Goal: Transaction & Acquisition: Purchase product/service

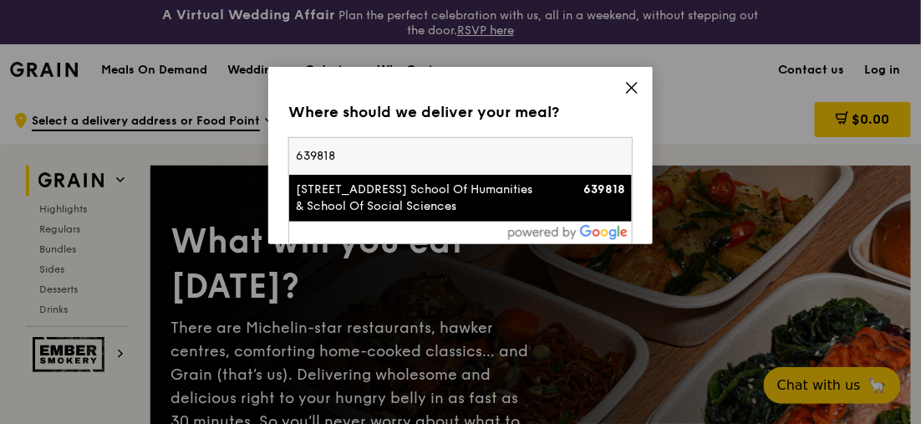
type input "639818"
click at [455, 203] on div "[STREET_ADDRESS] School Of Humanities & School Of Social Sciences" at bounding box center [419, 197] width 247 height 33
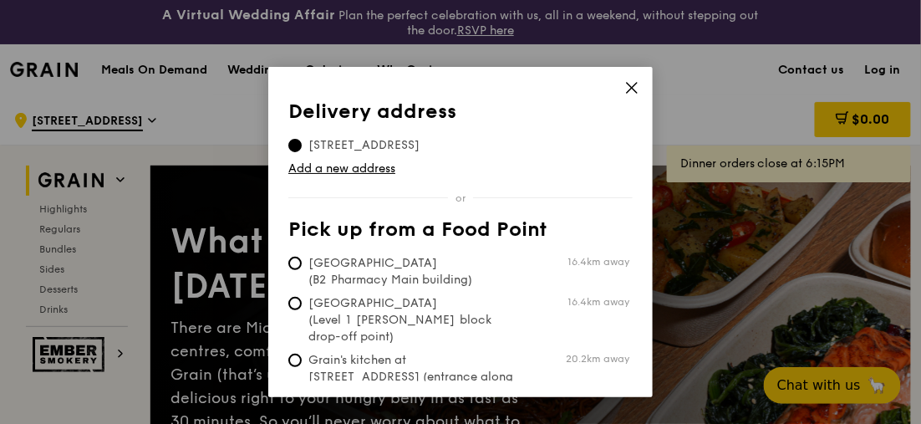
scroll to position [45, 0]
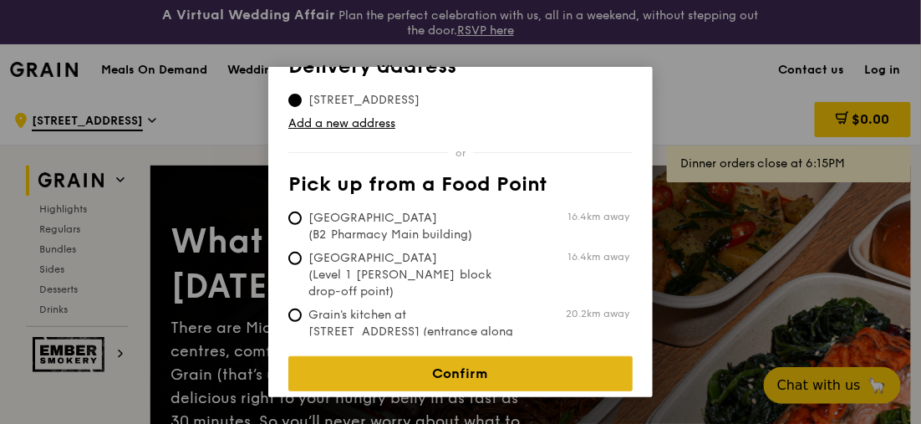
click at [499, 369] on link "Confirm" at bounding box center [460, 373] width 344 height 35
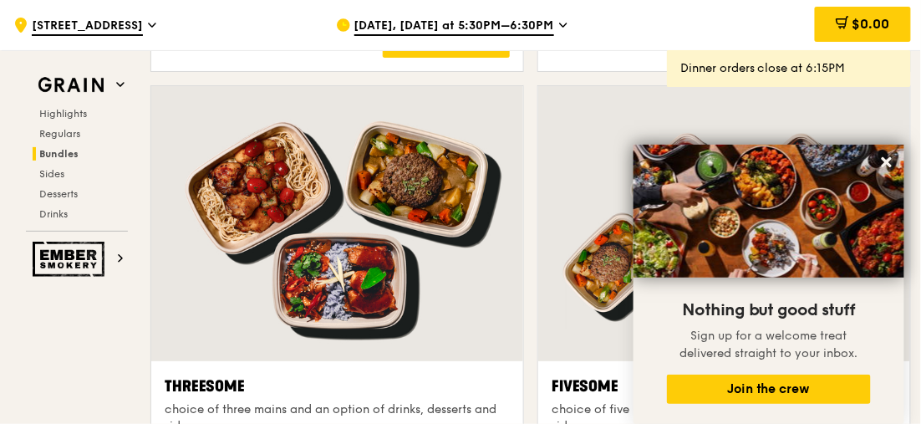
scroll to position [3090, 0]
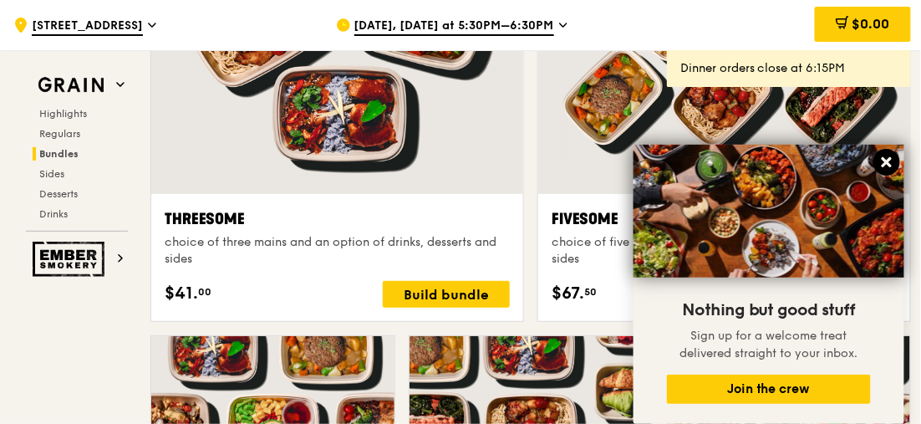
click at [887, 158] on icon at bounding box center [886, 162] width 15 height 15
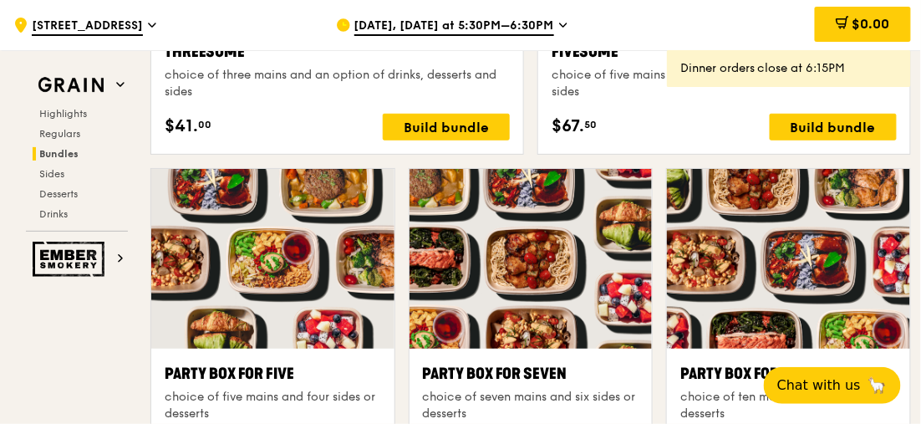
scroll to position [3008, 0]
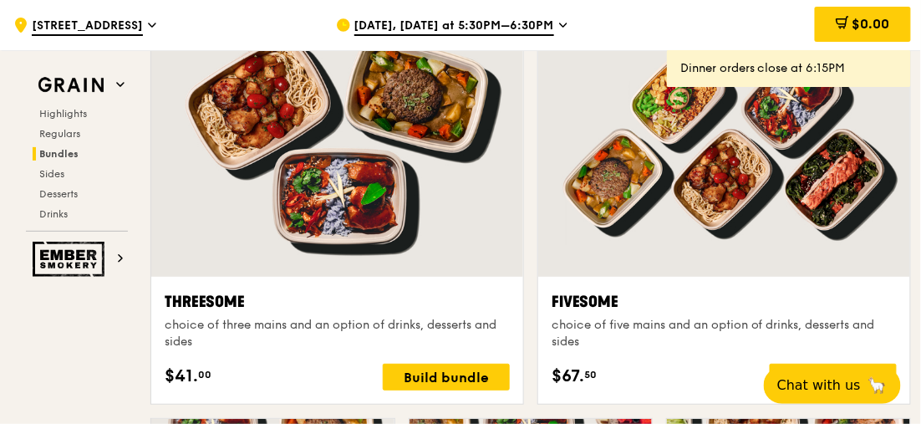
click at [739, 151] on div at bounding box center [724, 139] width 372 height 275
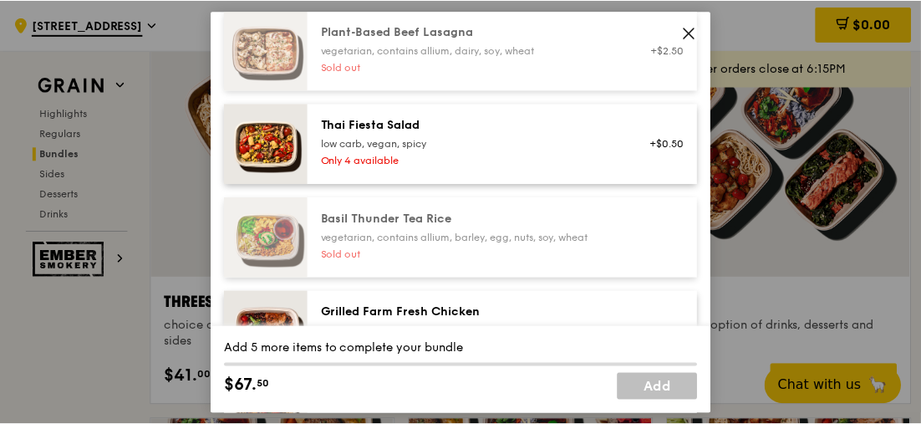
scroll to position [277, 0]
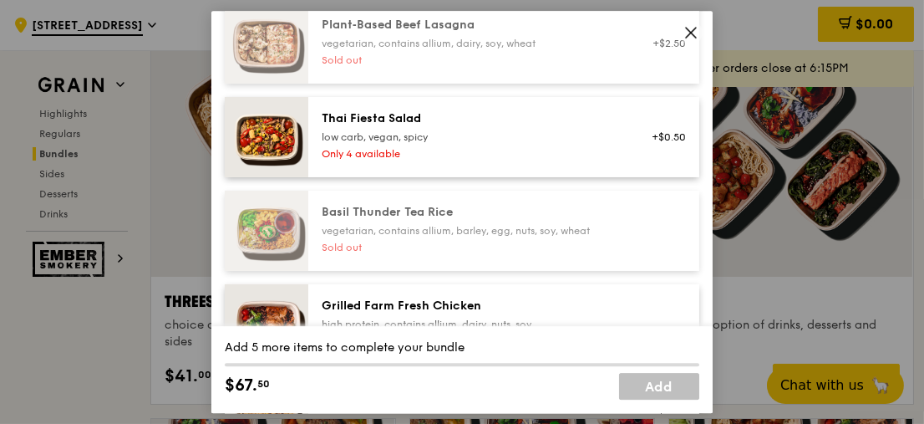
click at [694, 33] on icon at bounding box center [690, 32] width 15 height 15
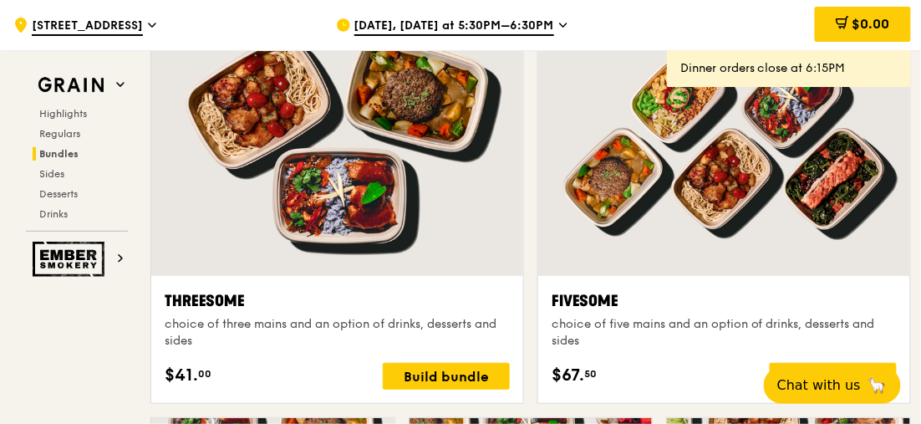
click at [476, 19] on span "[DATE], [DATE] at 5:30PM–6:30PM" at bounding box center [454, 27] width 200 height 18
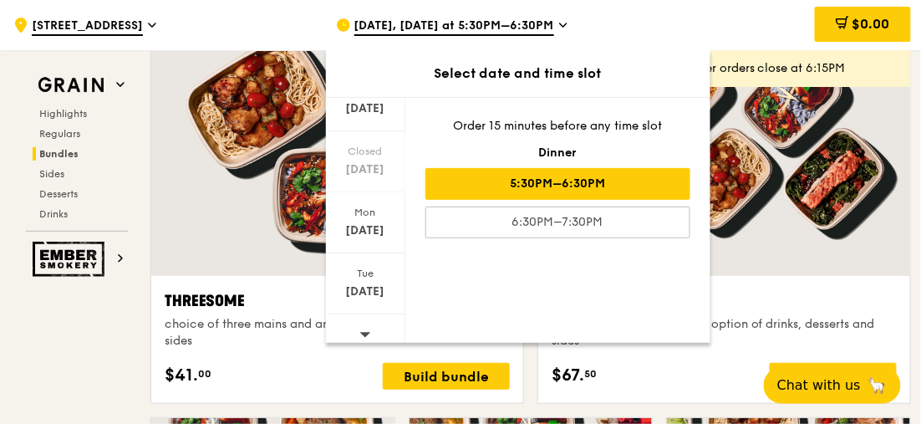
scroll to position [262, 0]
click at [371, 277] on div "[DATE]" at bounding box center [365, 283] width 74 height 17
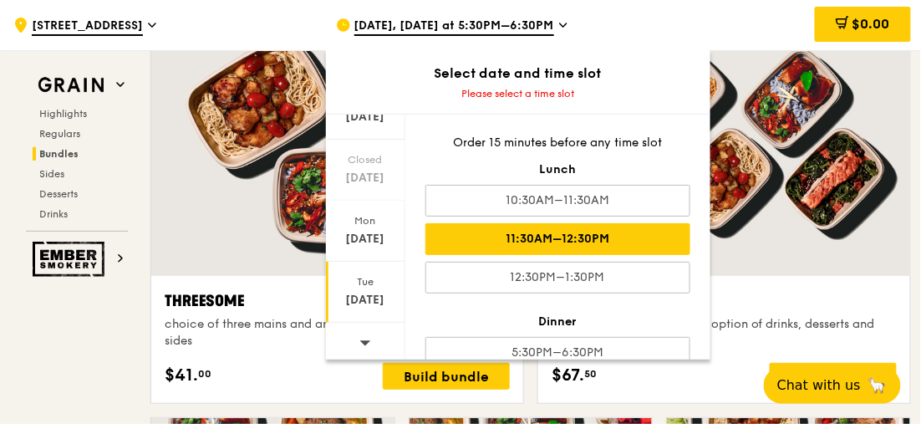
click at [546, 234] on div "11:30AM–12:30PM" at bounding box center [557, 239] width 265 height 32
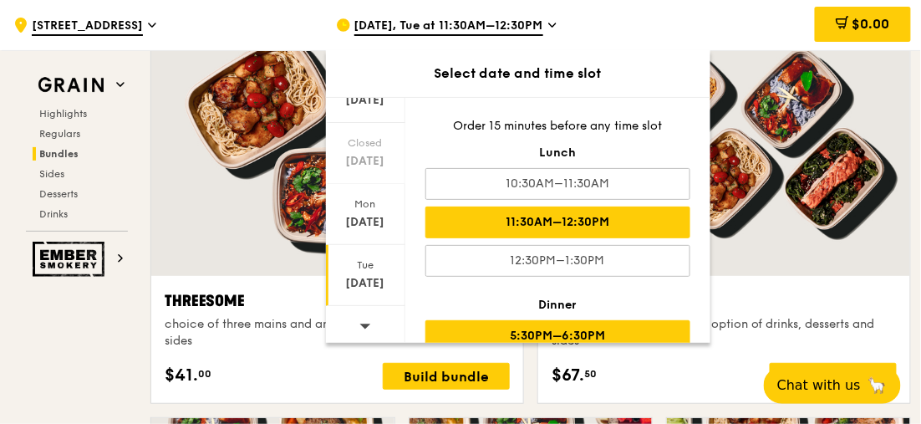
scroll to position [63, 0]
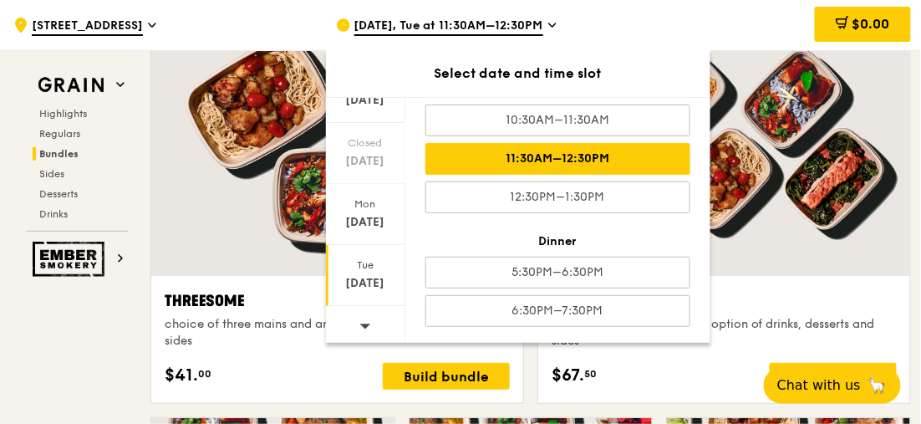
click at [702, 30] on div "$0.00" at bounding box center [782, 25] width 256 height 50
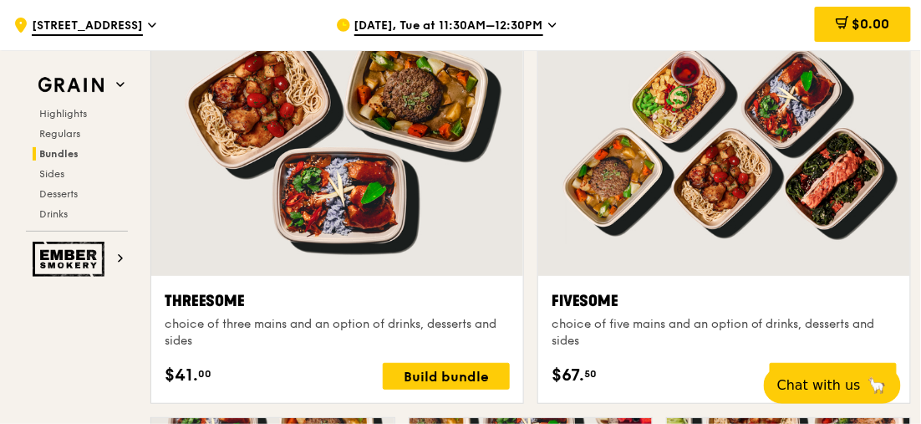
click at [688, 161] on div at bounding box center [724, 138] width 372 height 275
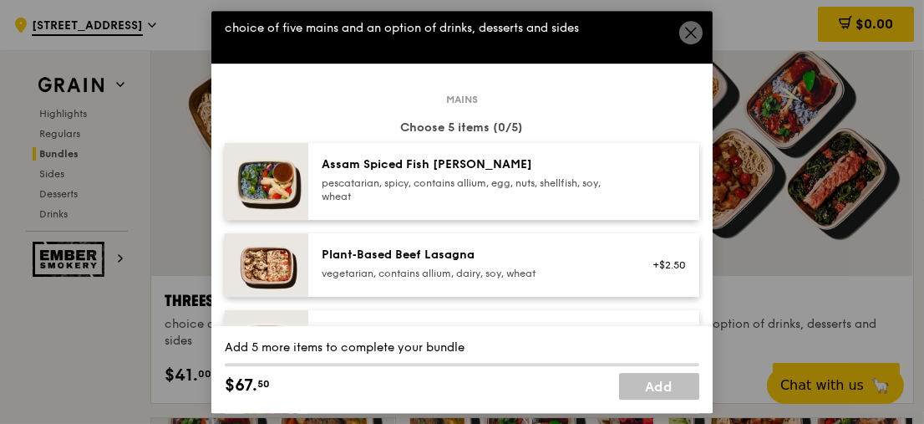
scroll to position [27, 0]
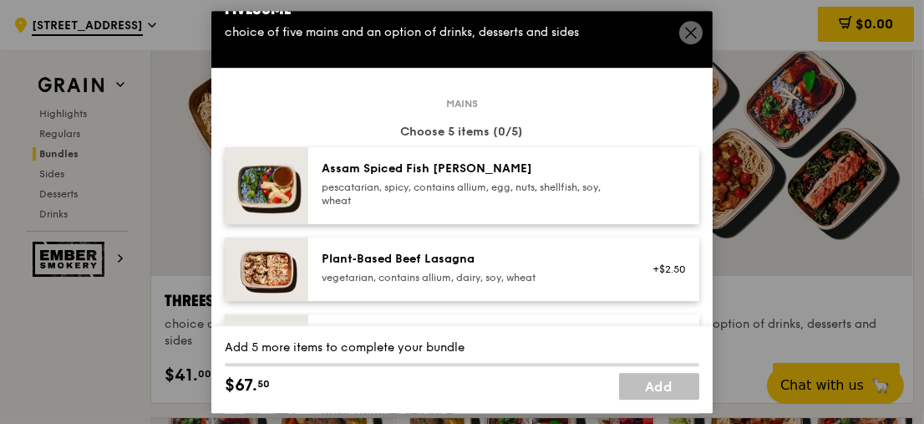
click at [692, 36] on icon at bounding box center [690, 32] width 15 height 15
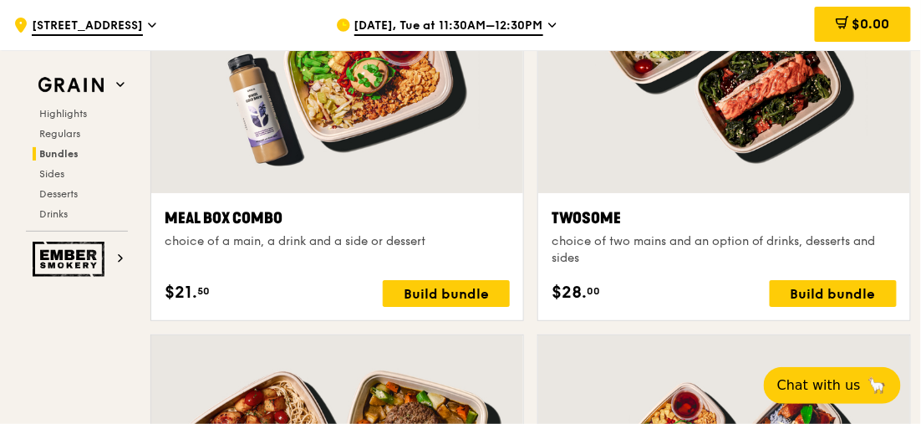
scroll to position [2591, 0]
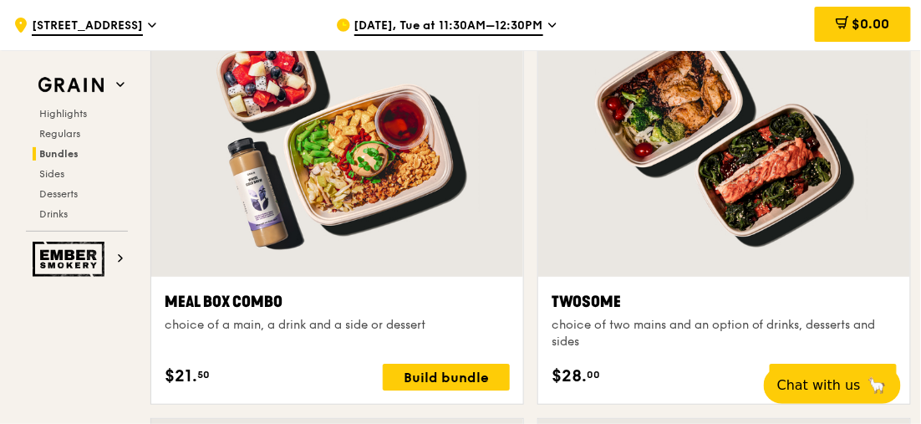
click at [714, 183] on div at bounding box center [724, 139] width 372 height 275
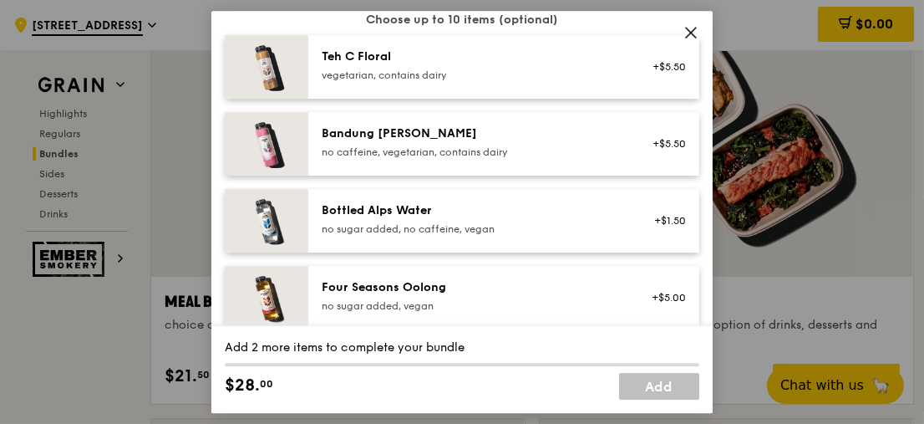
scroll to position [1781, 0]
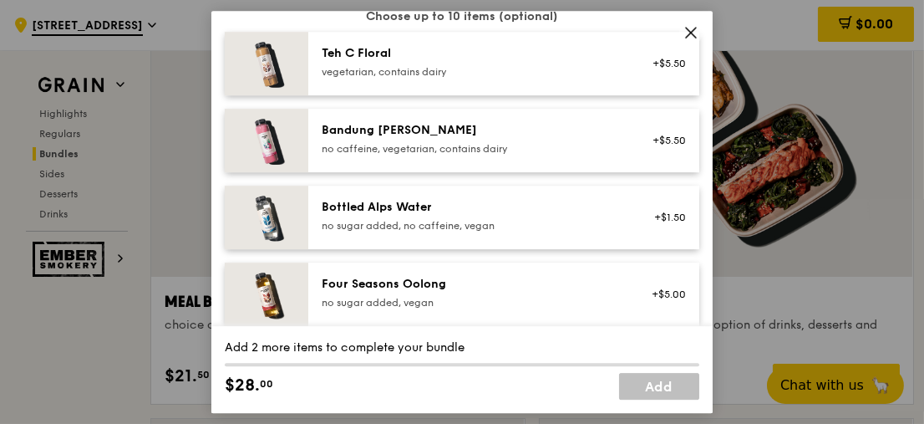
click at [696, 33] on icon at bounding box center [690, 32] width 15 height 15
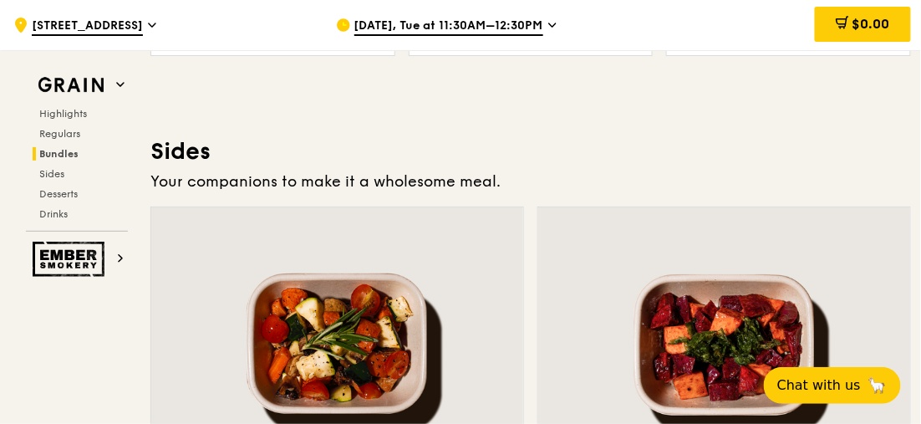
scroll to position [3344, 0]
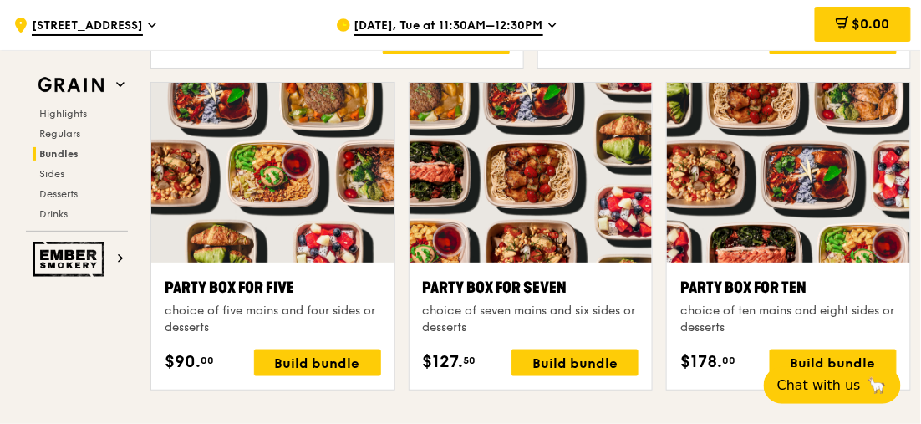
click at [280, 141] on div at bounding box center [272, 173] width 243 height 180
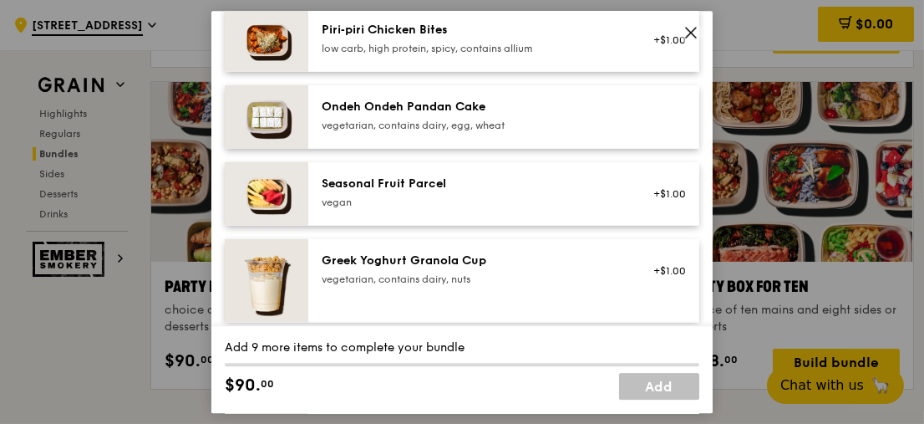
scroll to position [1287, 0]
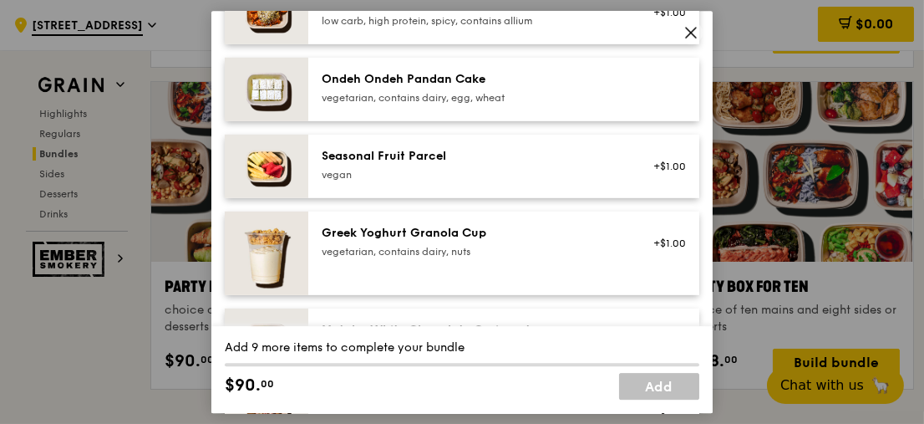
click at [684, 36] on icon at bounding box center [690, 32] width 15 height 15
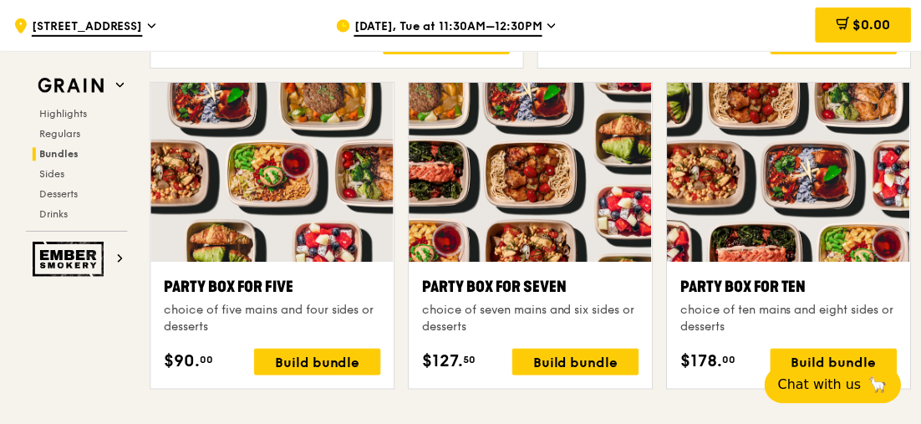
scroll to position [3345, 0]
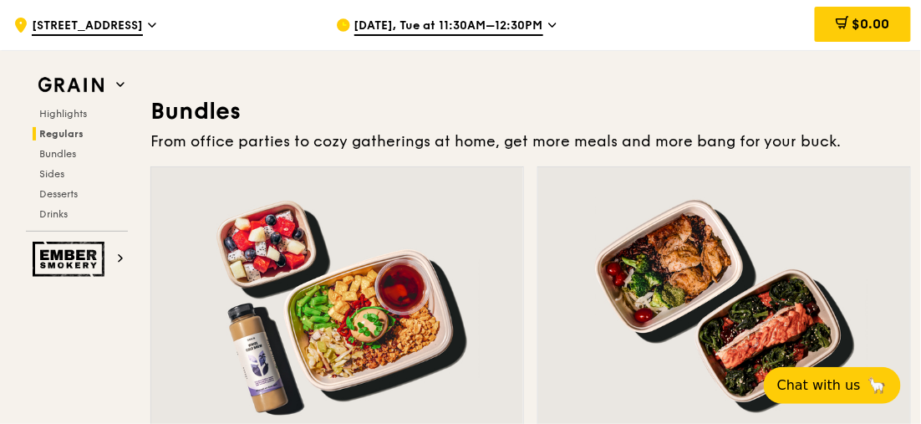
click at [354, 213] on div at bounding box center [337, 304] width 372 height 275
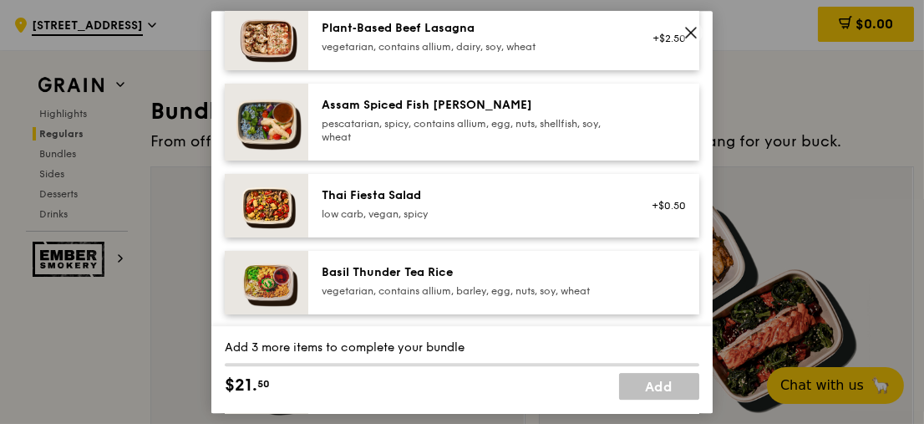
scroll to position [250, 0]
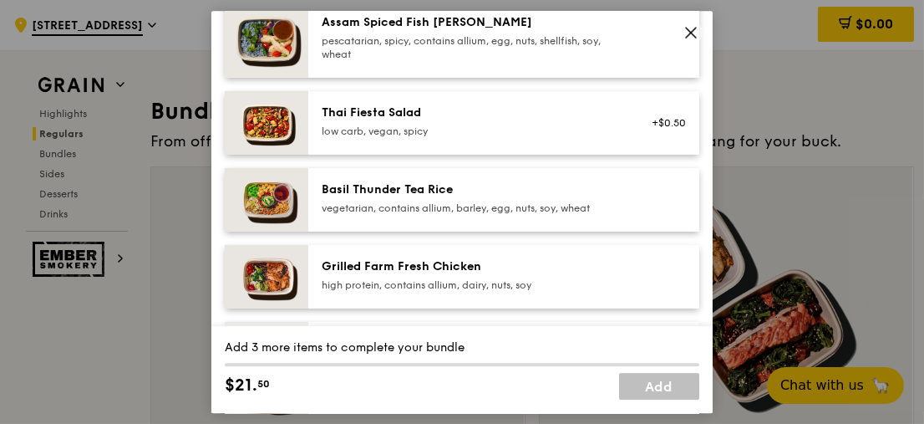
click at [329, 273] on div "Grilled Farm Fresh Chicken" at bounding box center [472, 266] width 300 height 17
click at [292, 271] on img at bounding box center [267, 276] width 84 height 63
click at [354, 272] on div "Grilled Farm Fresh Chicken" at bounding box center [472, 266] width 300 height 17
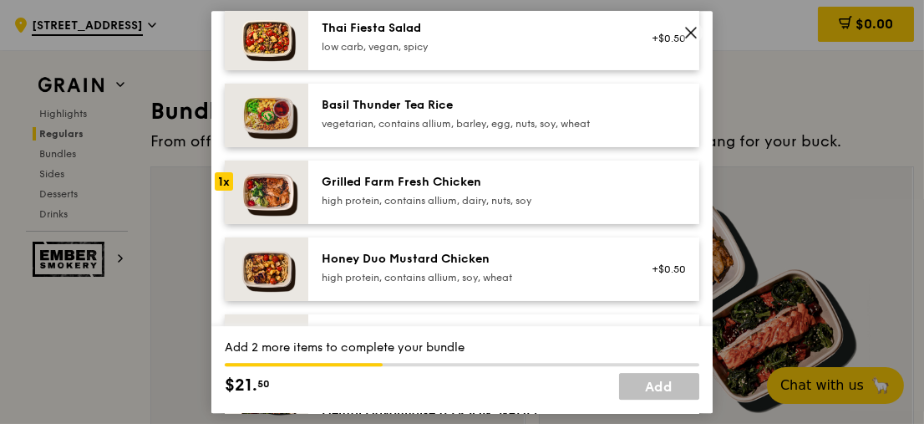
click at [685, 30] on icon at bounding box center [690, 32] width 15 height 15
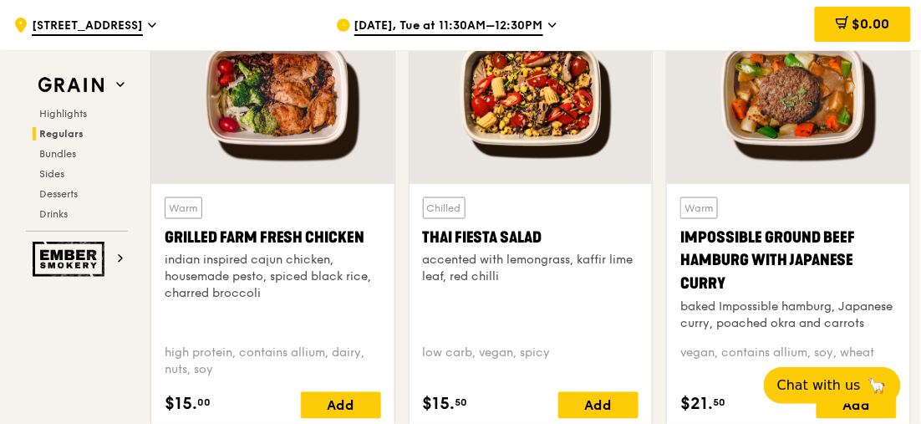
scroll to position [1924, 0]
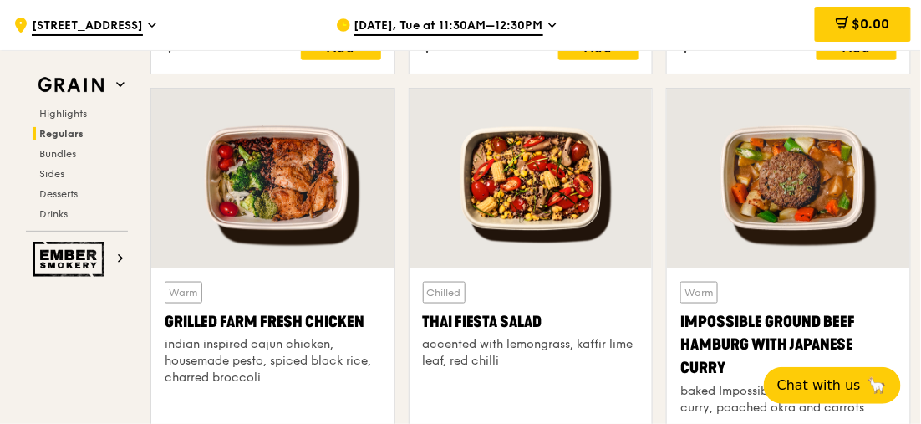
click at [319, 188] on div at bounding box center [272, 179] width 243 height 180
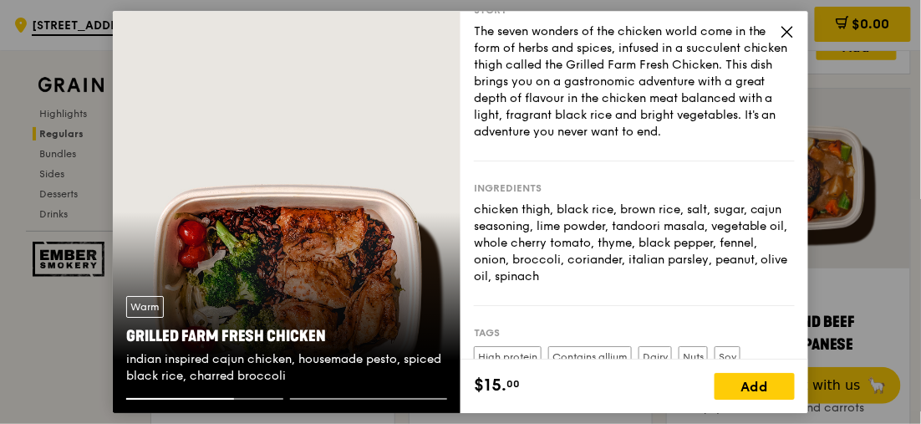
scroll to position [0, 0]
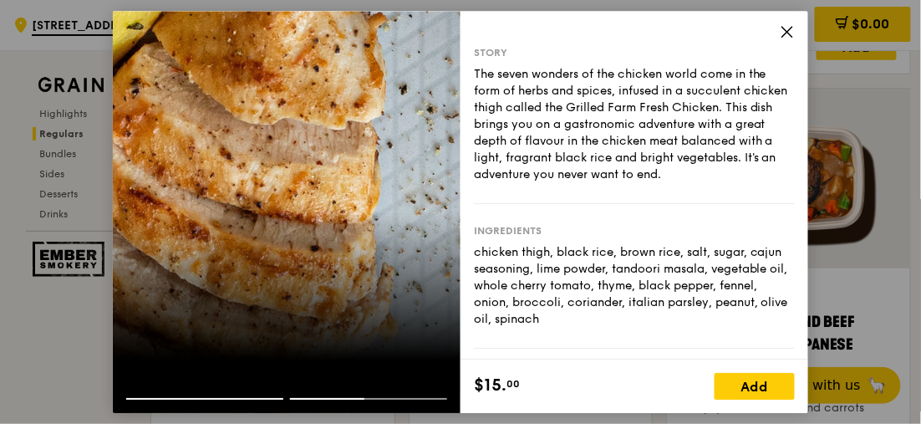
click at [787, 32] on icon at bounding box center [787, 32] width 10 height 10
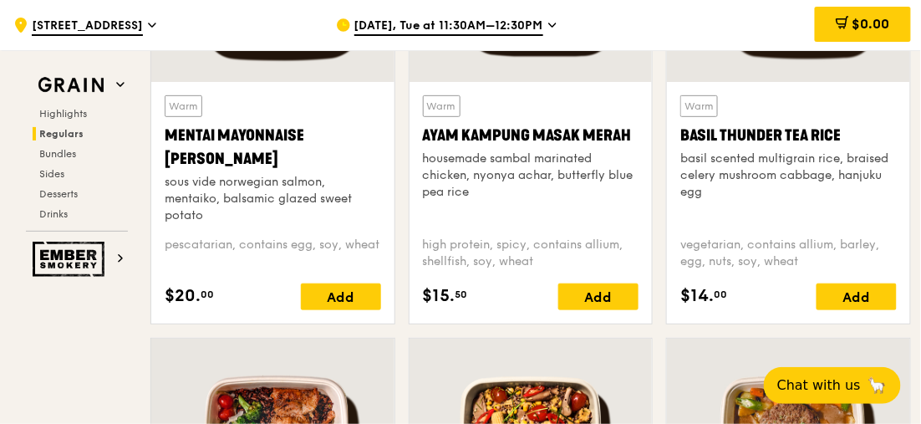
scroll to position [1507, 0]
